Goal: Task Accomplishment & Management: Manage account settings

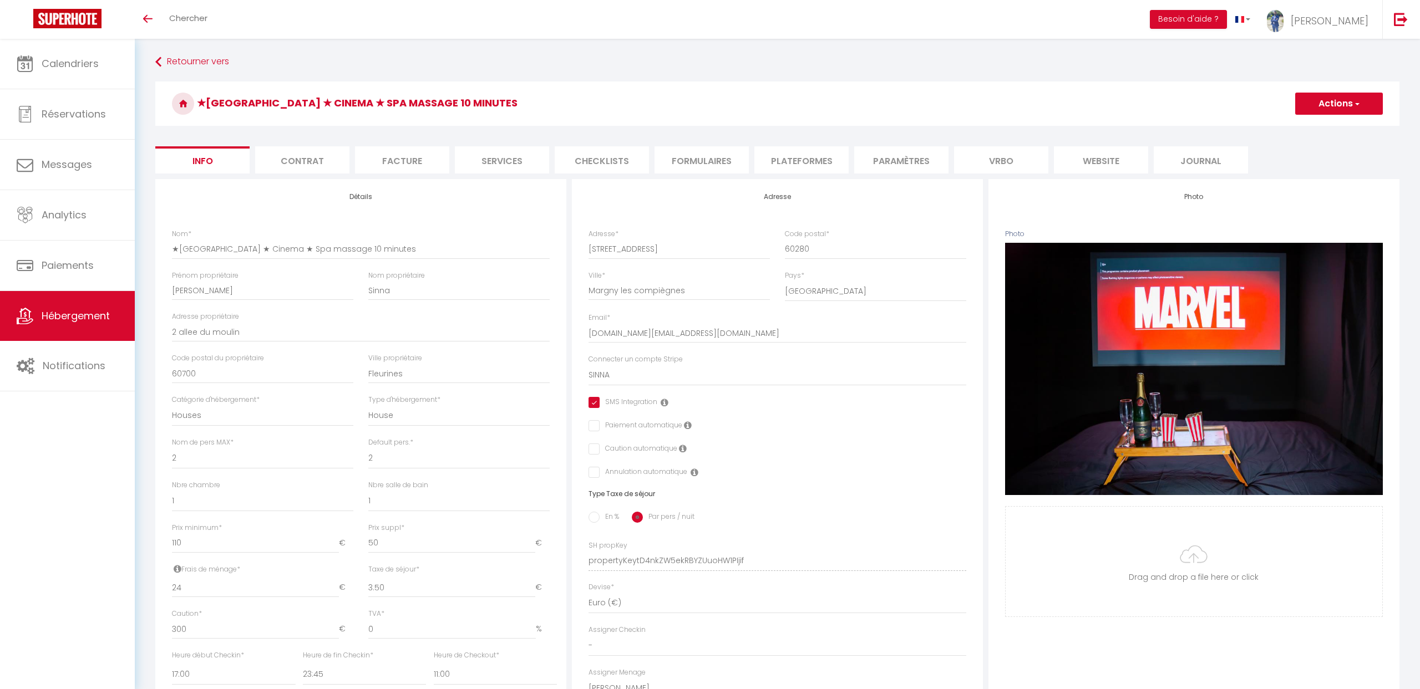
select select "houses"
select select "2"
select select "1"
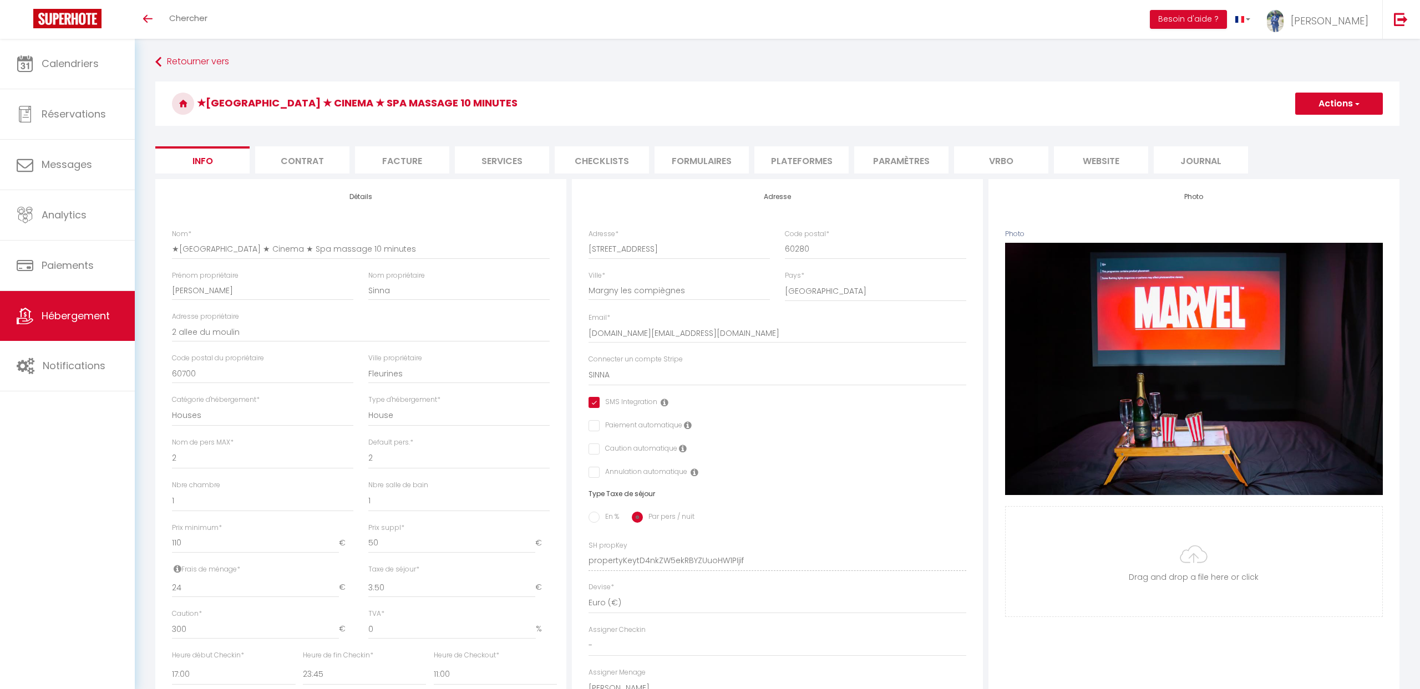
select select "17:00"
select select "23:45"
select select "11:00"
select select "30"
select select "120"
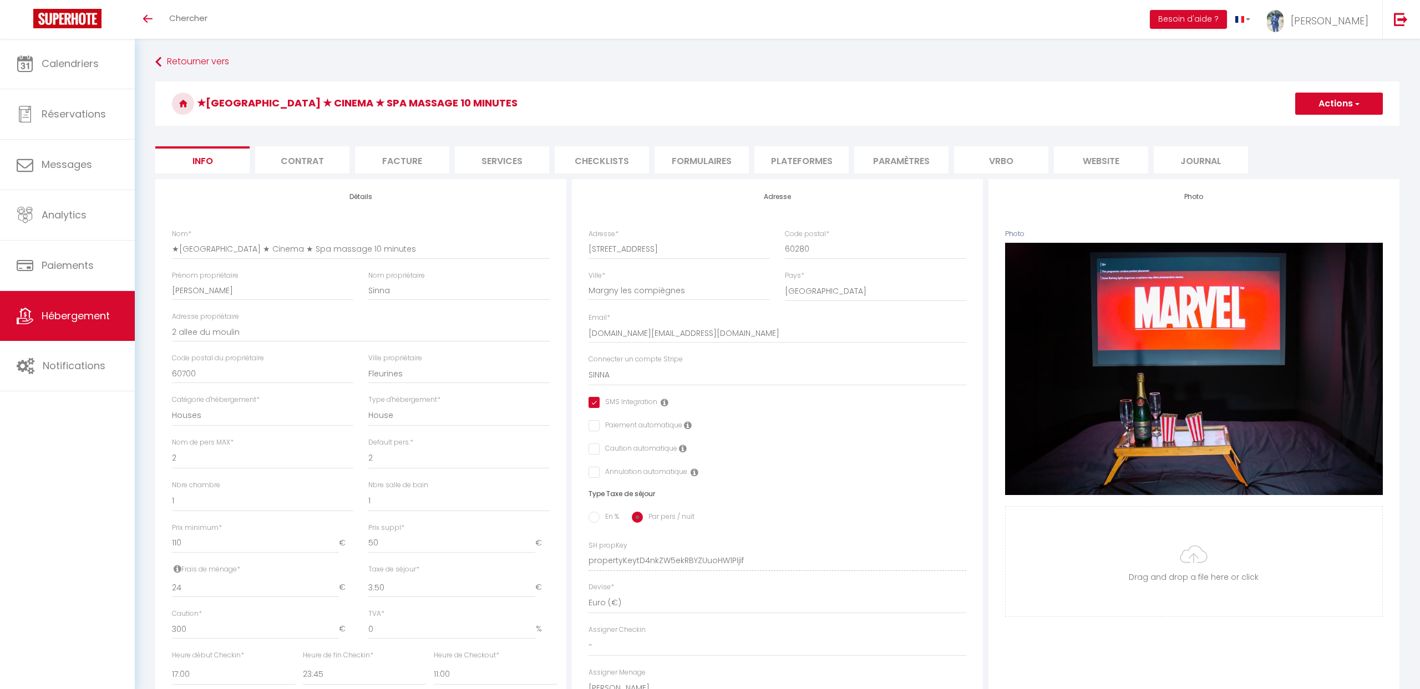
select select "12:00"
select select "28"
select select "33119"
